Goal: Transaction & Acquisition: Purchase product/service

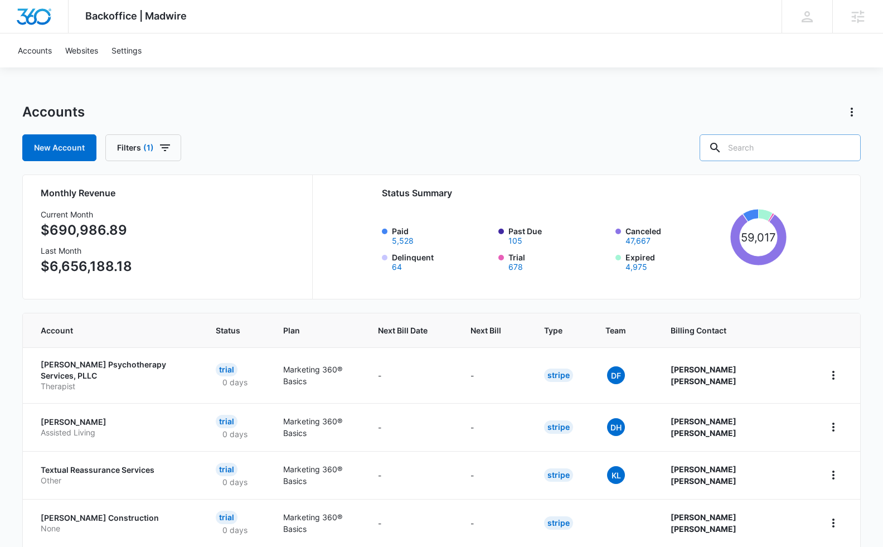
click at [751, 148] on input "text" at bounding box center [780, 147] width 161 height 27
type input "houston hurricane"
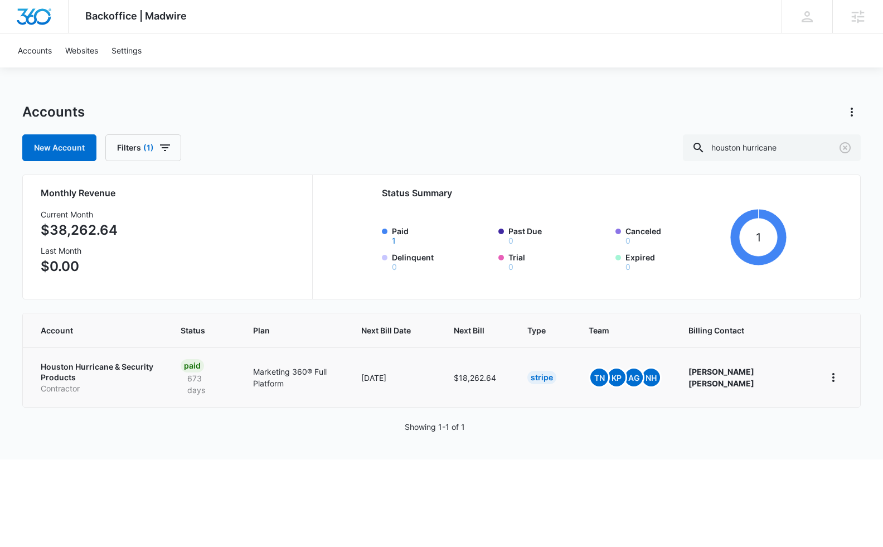
click at [95, 369] on p "Houston Hurricane & Security Products" at bounding box center [98, 372] width 114 height 22
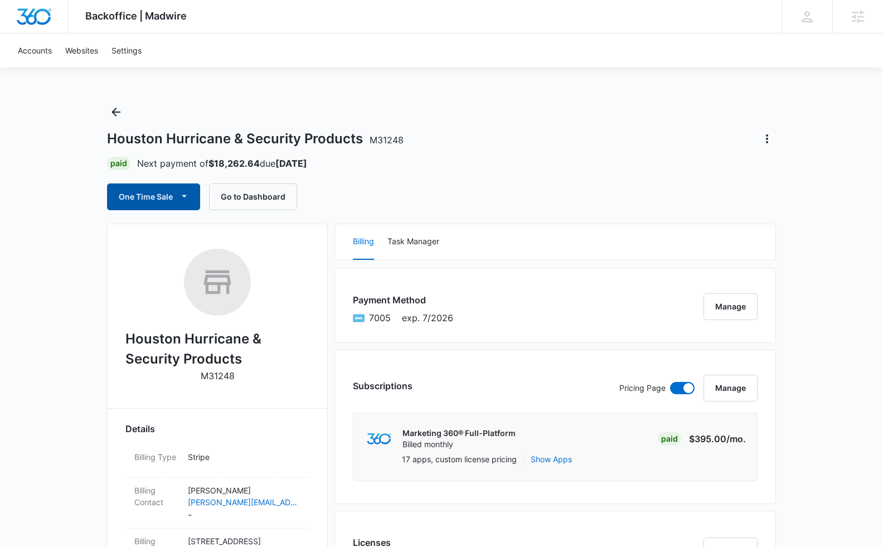
click at [140, 195] on button "One Time Sale" at bounding box center [153, 196] width 93 height 27
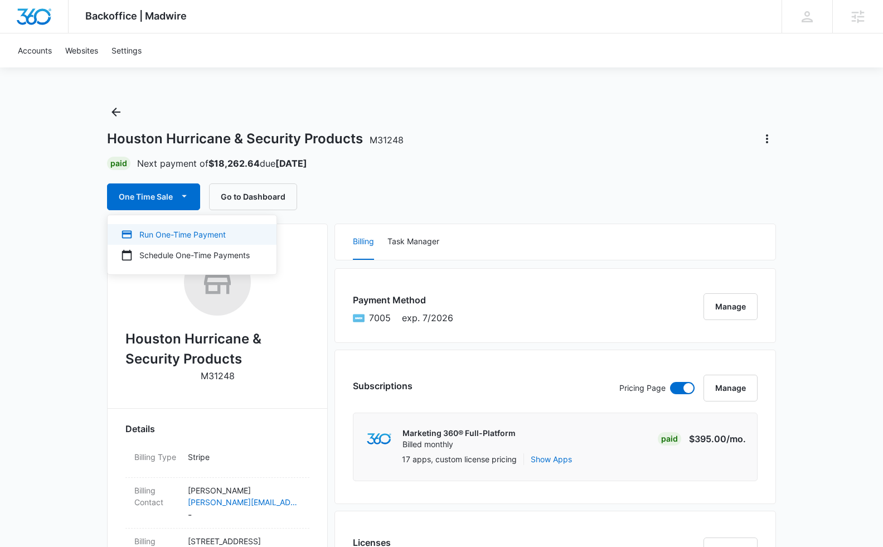
click at [153, 234] on div "Run One-Time Payment" at bounding box center [185, 235] width 129 height 12
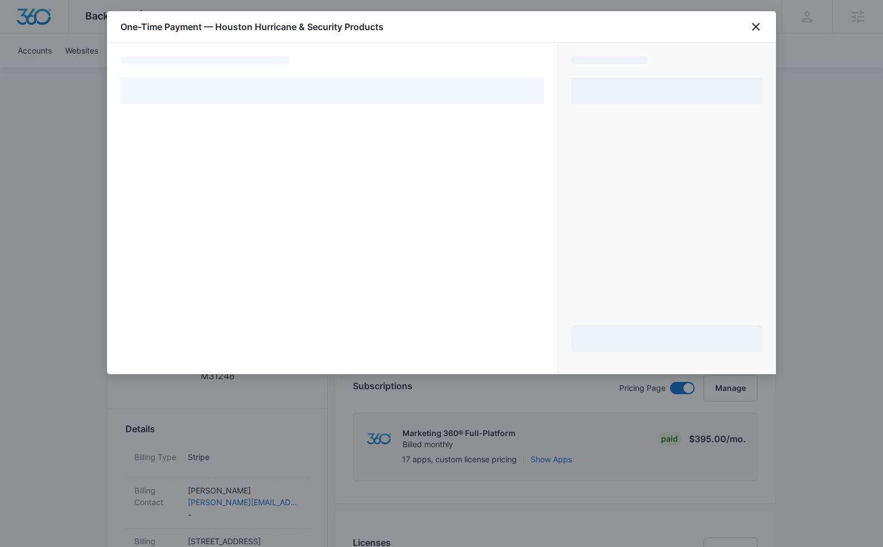
select select "pm_1Lu0wRA4n8RTgNjUaCLJ12RP"
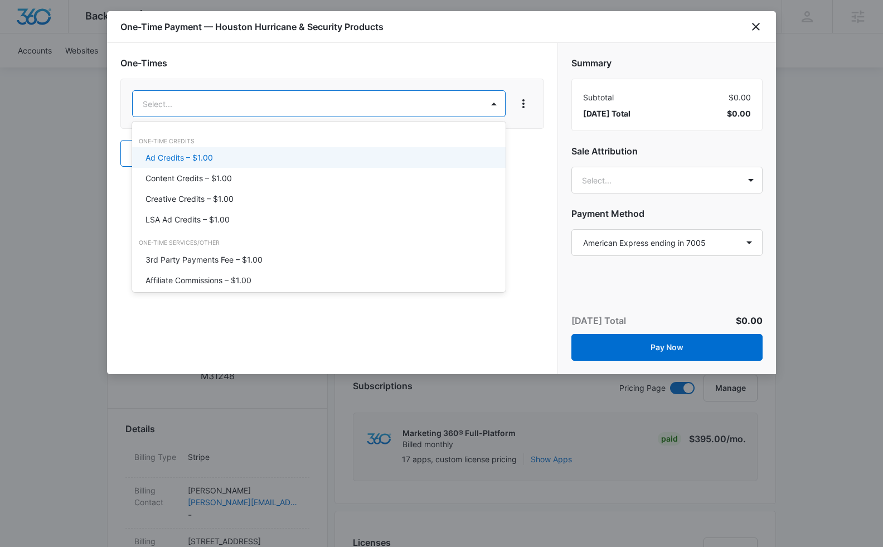
click at [265, 159] on div "Ad Credits – $1.00" at bounding box center [318, 158] width 345 height 12
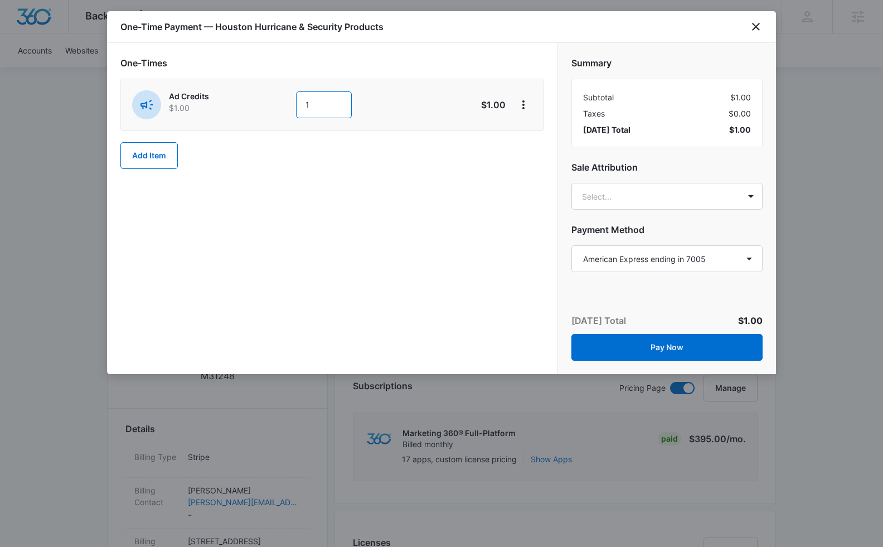
click at [333, 94] on input "1" at bounding box center [324, 104] width 56 height 27
click at [327, 110] on input "1" at bounding box center [324, 104] width 56 height 27
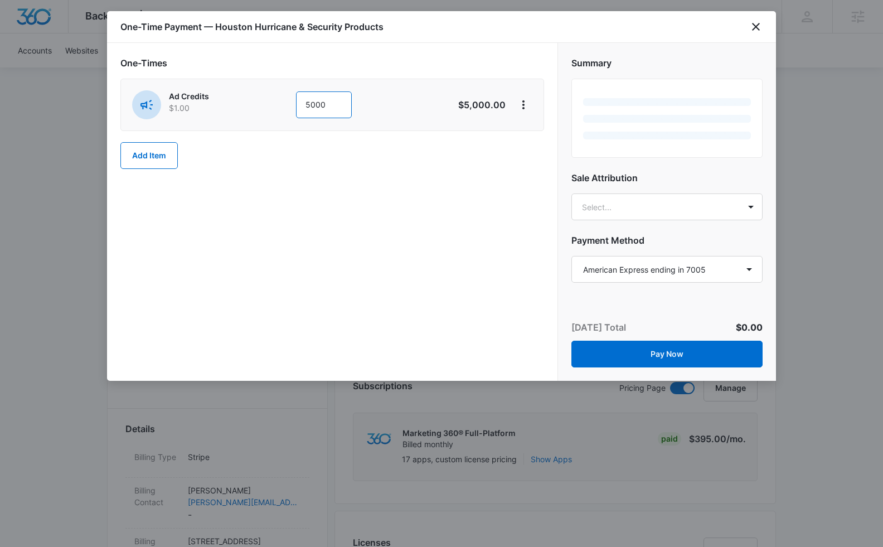
type input "5000"
click at [355, 192] on div "One-Times Ad Credits $1.00 5000 $5,000.00 Add Item" at bounding box center [332, 212] width 451 height 338
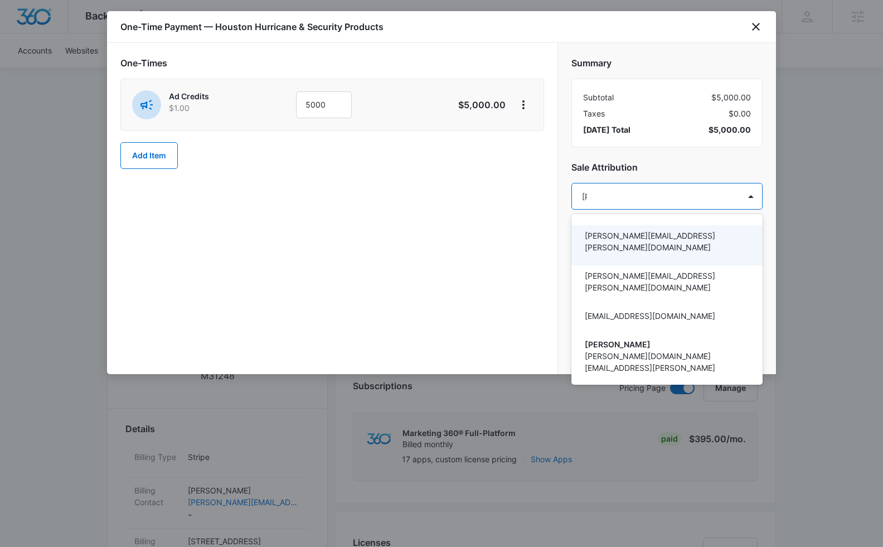
type input "tomm"
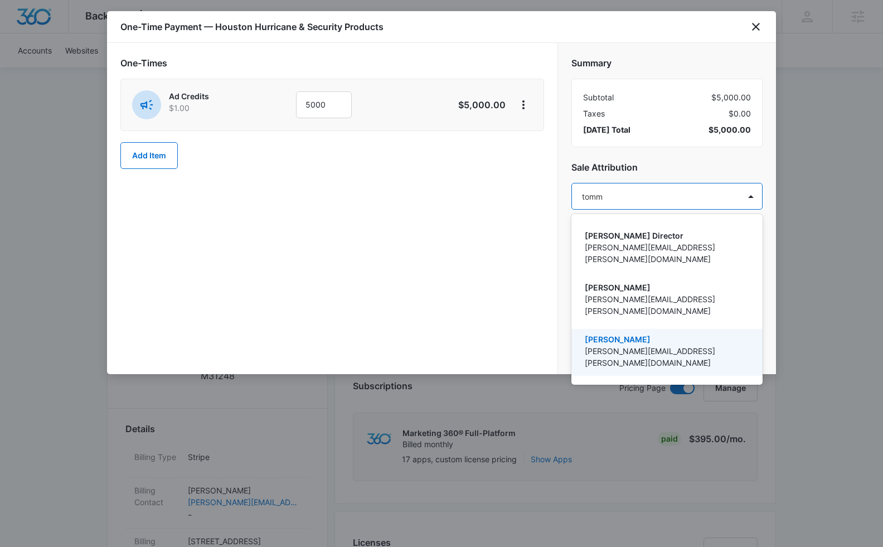
click at [630, 333] on p "[PERSON_NAME]" at bounding box center [666, 339] width 162 height 12
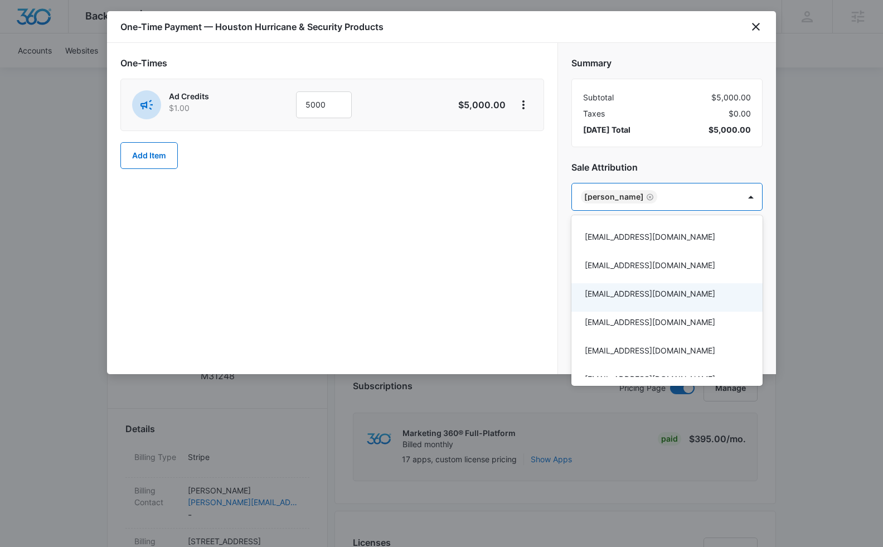
click at [502, 297] on div at bounding box center [441, 273] width 883 height 547
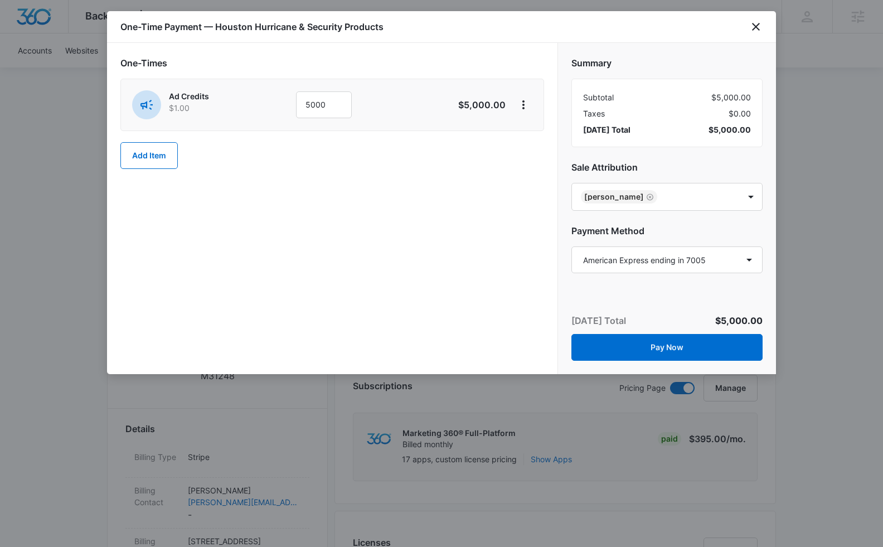
click at [522, 321] on div "One-Times Ad Credits $1.00 5000 $5,000.00 Add Item" at bounding box center [332, 208] width 451 height 331
click at [619, 345] on button "Pay Now" at bounding box center [667, 347] width 191 height 27
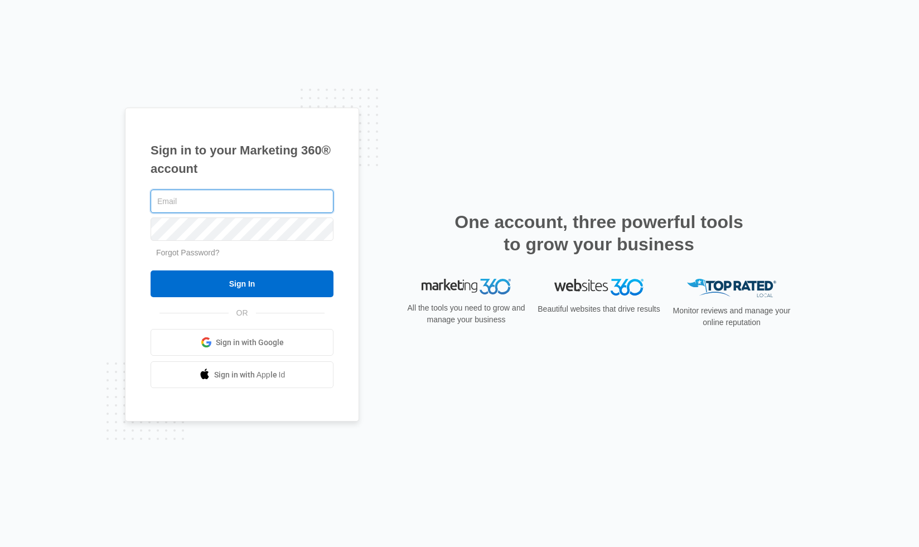
type input "[PERSON_NAME][EMAIL_ADDRESS][PERSON_NAME][DOMAIN_NAME]"
click at [242, 284] on input "Sign In" at bounding box center [242, 283] width 183 height 27
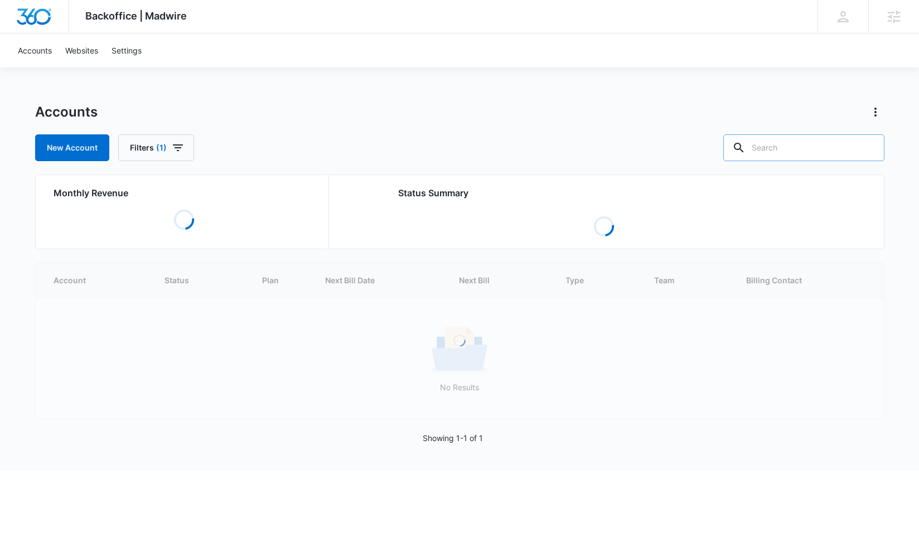
click at [791, 152] on input "text" at bounding box center [803, 147] width 161 height 27
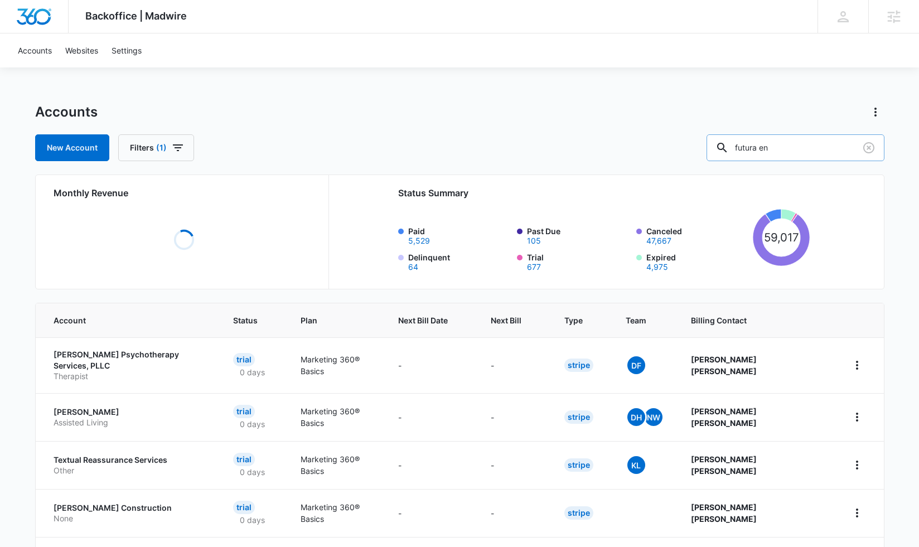
type input "futura en"
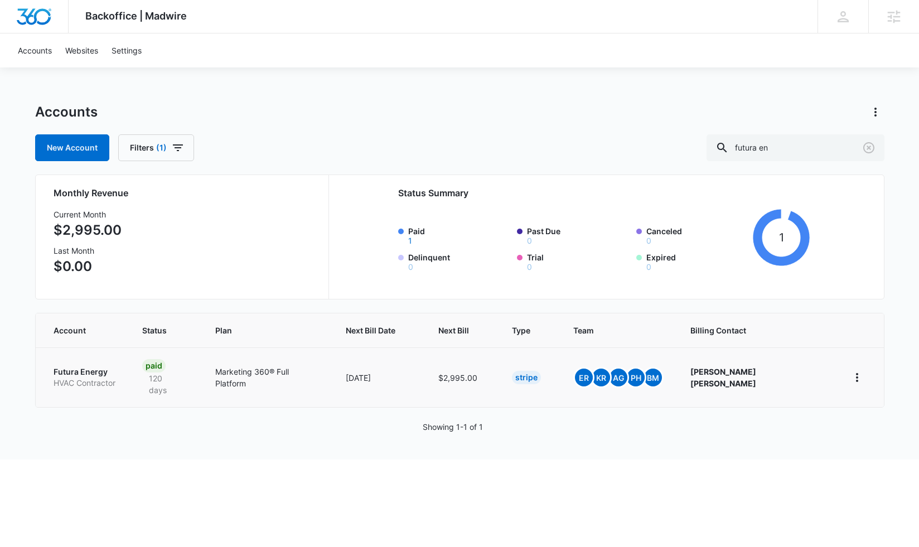
click at [86, 366] on p "Futura Energy" at bounding box center [85, 371] width 62 height 11
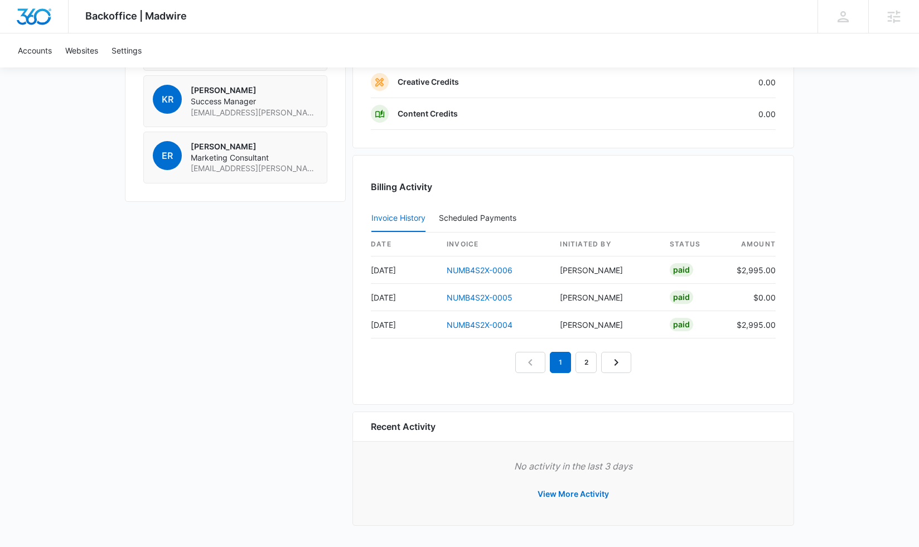
scroll to position [990, 0]
click at [588, 365] on link "2" at bounding box center [585, 362] width 21 height 21
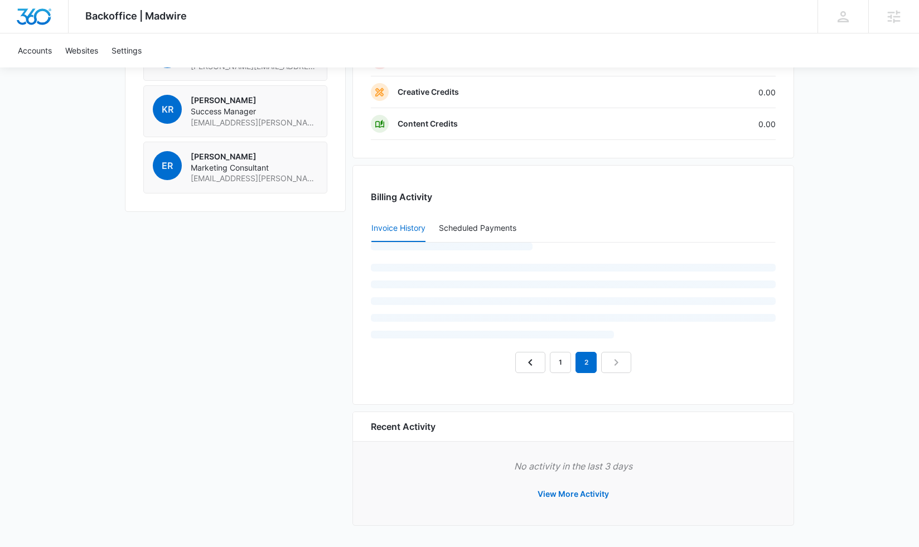
scroll to position [977, 0]
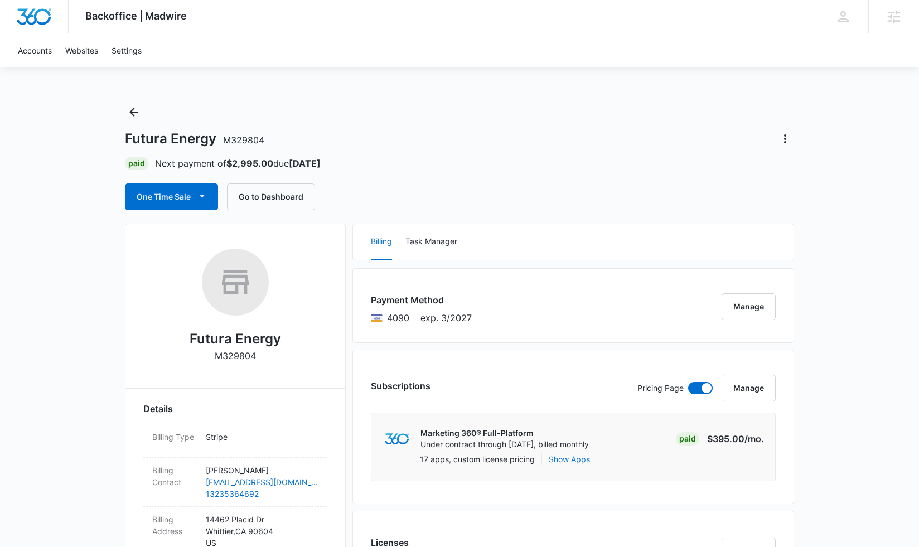
scroll to position [0, 0]
